Goal: Task Accomplishment & Management: Manage account settings

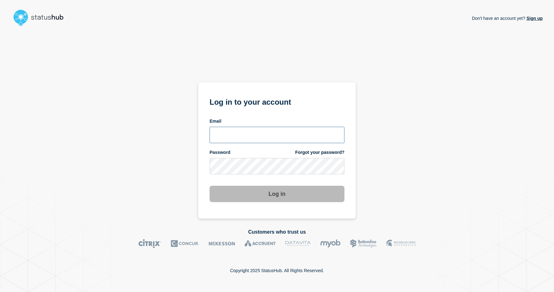
type input "keo@gwu.edu"
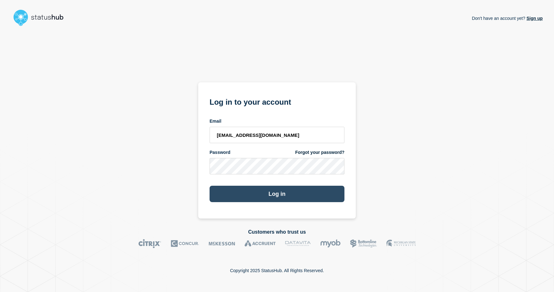
click at [276, 192] on button "Log in" at bounding box center [277, 194] width 135 height 16
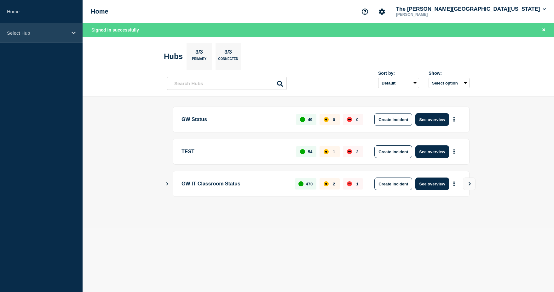
click at [36, 32] on p "Select Hub" at bounding box center [37, 32] width 61 height 5
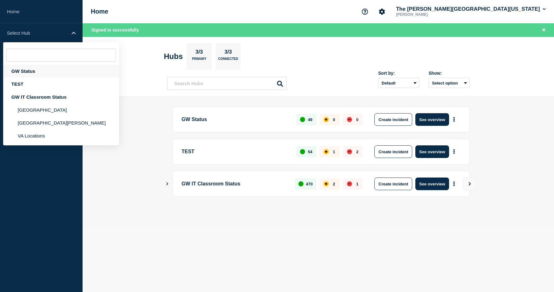
click at [27, 73] on div "GW Status" at bounding box center [61, 71] width 116 height 13
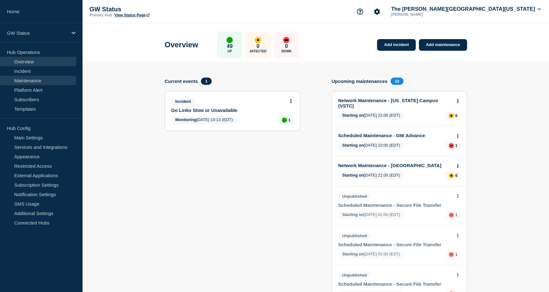
click at [34, 77] on link "Maintenance" at bounding box center [38, 80] width 76 height 9
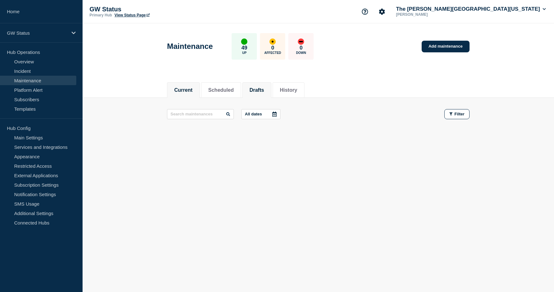
click at [264, 90] on button "Drafts" at bounding box center [257, 90] width 14 height 6
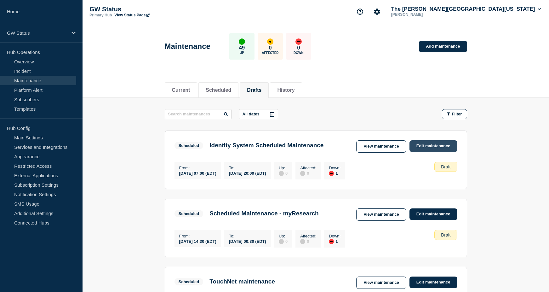
click at [420, 146] on link "Edit maintenance" at bounding box center [434, 146] width 48 height 12
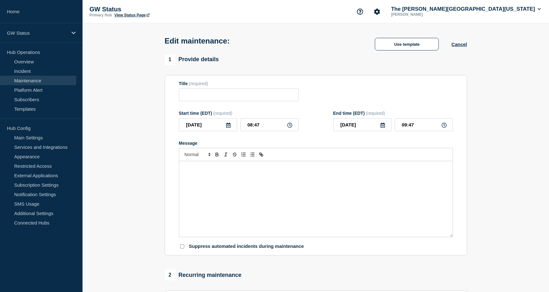
type input "Identity System Scheduled Maintenance"
type input "[DATE]"
type input "07:00"
type input "[DATE]"
type input "20:00"
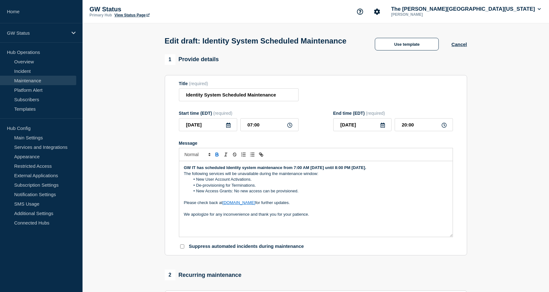
drag, startPoint x: 282, startPoint y: 213, endPoint x: 182, endPoint y: 179, distance: 105.8
click at [182, 179] on div "GW IT has scheduled Identity system maintenance from 7:00 AM [DATE] until 8:00 …" at bounding box center [316, 199] width 274 height 76
click at [391, 211] on p "Message" at bounding box center [316, 208] width 264 height 6
click at [504, 192] on section "1 Provide details Title (required) Identity System Scheduled Maintenance Start …" at bounding box center [316, 289] width 467 height 471
click at [458, 47] on button "Cancel" at bounding box center [459, 44] width 15 height 5
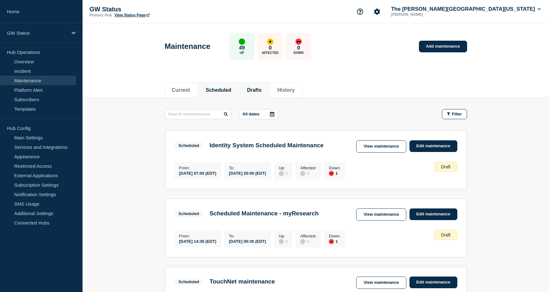
click at [227, 87] on button "Scheduled" at bounding box center [219, 90] width 26 height 6
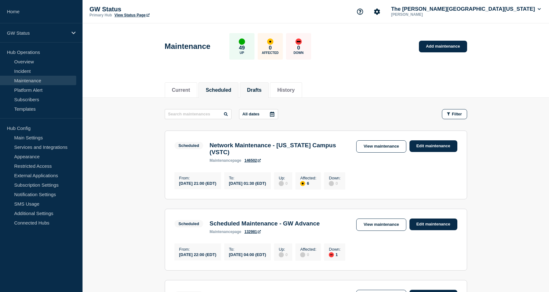
click at [260, 91] on button "Drafts" at bounding box center [254, 90] width 14 height 6
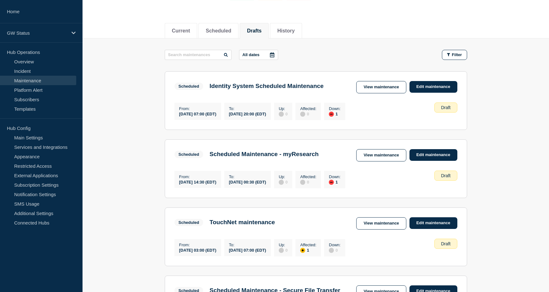
scroll to position [63, 0]
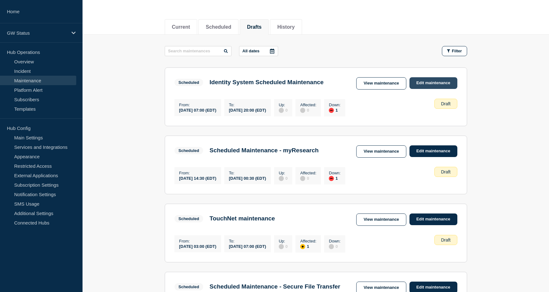
click at [433, 82] on link "Edit maintenance" at bounding box center [434, 83] width 48 height 12
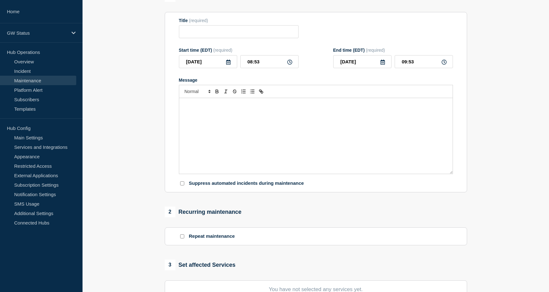
type input "Identity System Scheduled Maintenance"
type input "[DATE]"
type input "07:00"
type input "[DATE]"
type input "20:00"
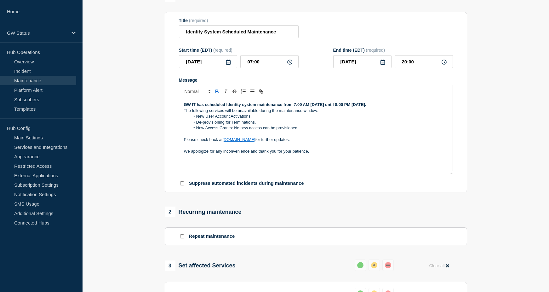
click at [444, 65] on icon at bounding box center [444, 62] width 5 height 5
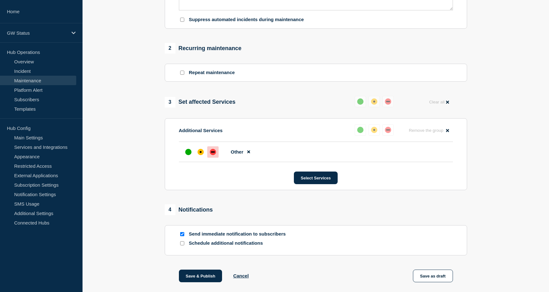
scroll to position [271, 0]
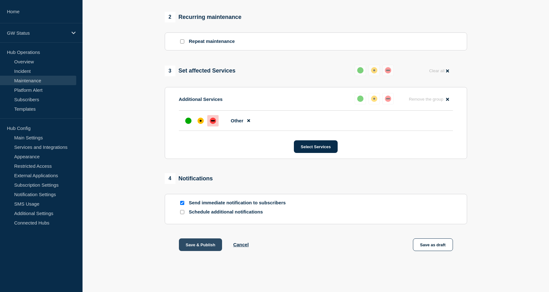
click at [208, 246] on button "Save & Publish" at bounding box center [200, 244] width 43 height 13
